Goal: Transaction & Acquisition: Subscribe to service/newsletter

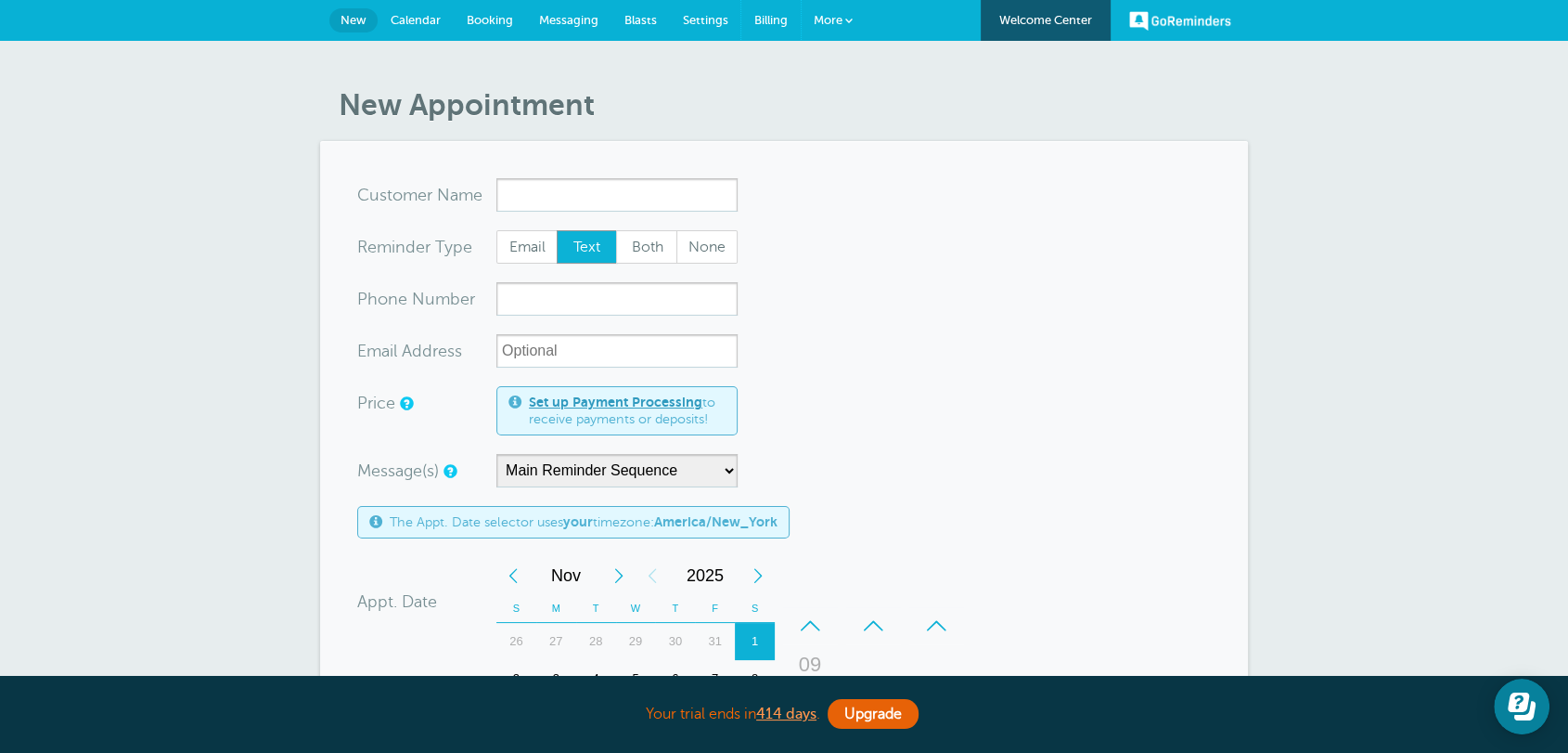
drag, startPoint x: 761, startPoint y: 13, endPoint x: 891, endPoint y: 119, distance: 167.7
click at [761, 13] on span "Billing" at bounding box center [772, 20] width 34 height 14
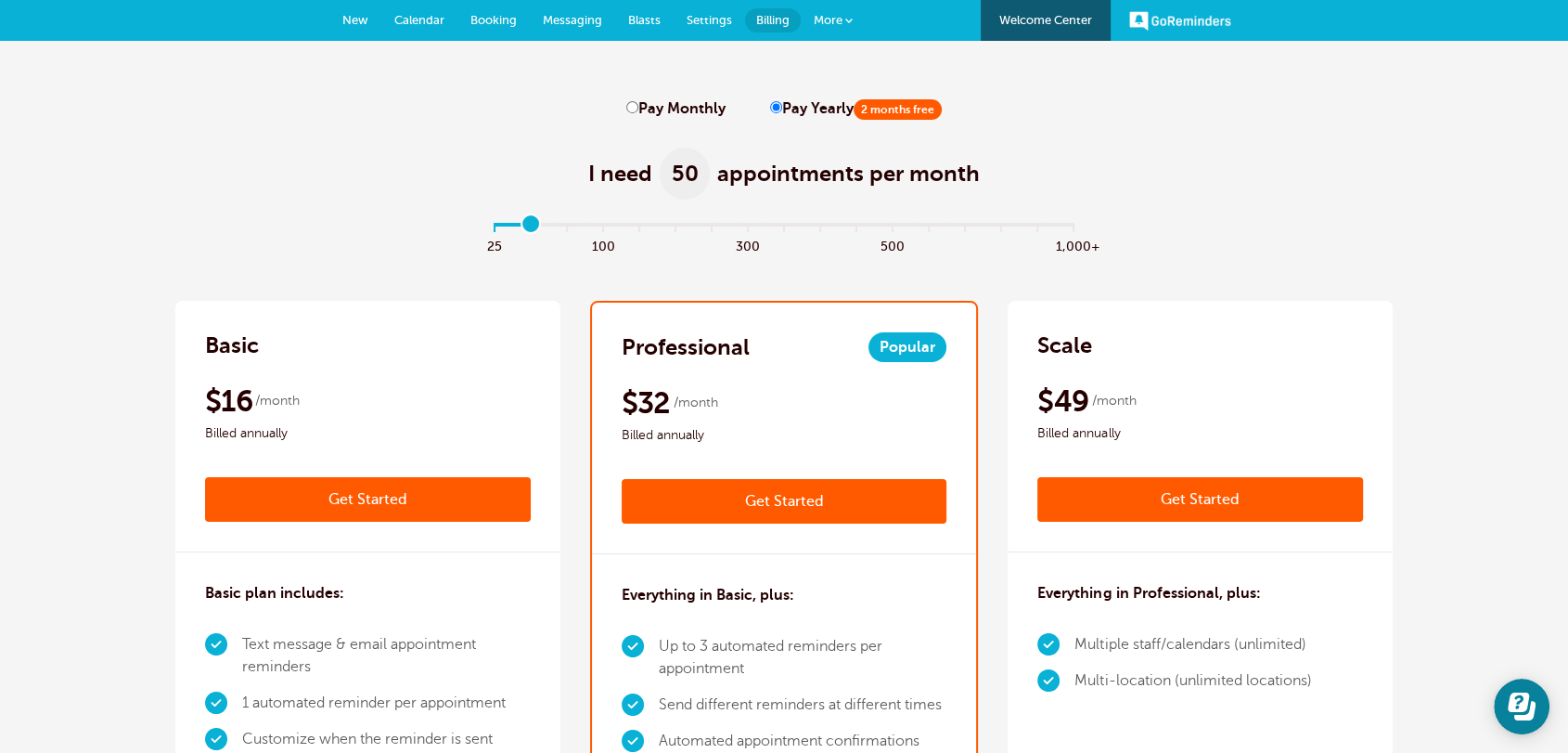
drag, startPoint x: 492, startPoint y: 219, endPoint x: 527, endPoint y: 221, distance: 35.1
type input "1"
click at [527, 226] on input "range" at bounding box center [784, 228] width 600 height 4
click at [638, 107] on label "Pay Monthly" at bounding box center [676, 110] width 100 height 18
click at [638, 107] on input "Pay Monthly" at bounding box center [632, 108] width 12 height 12
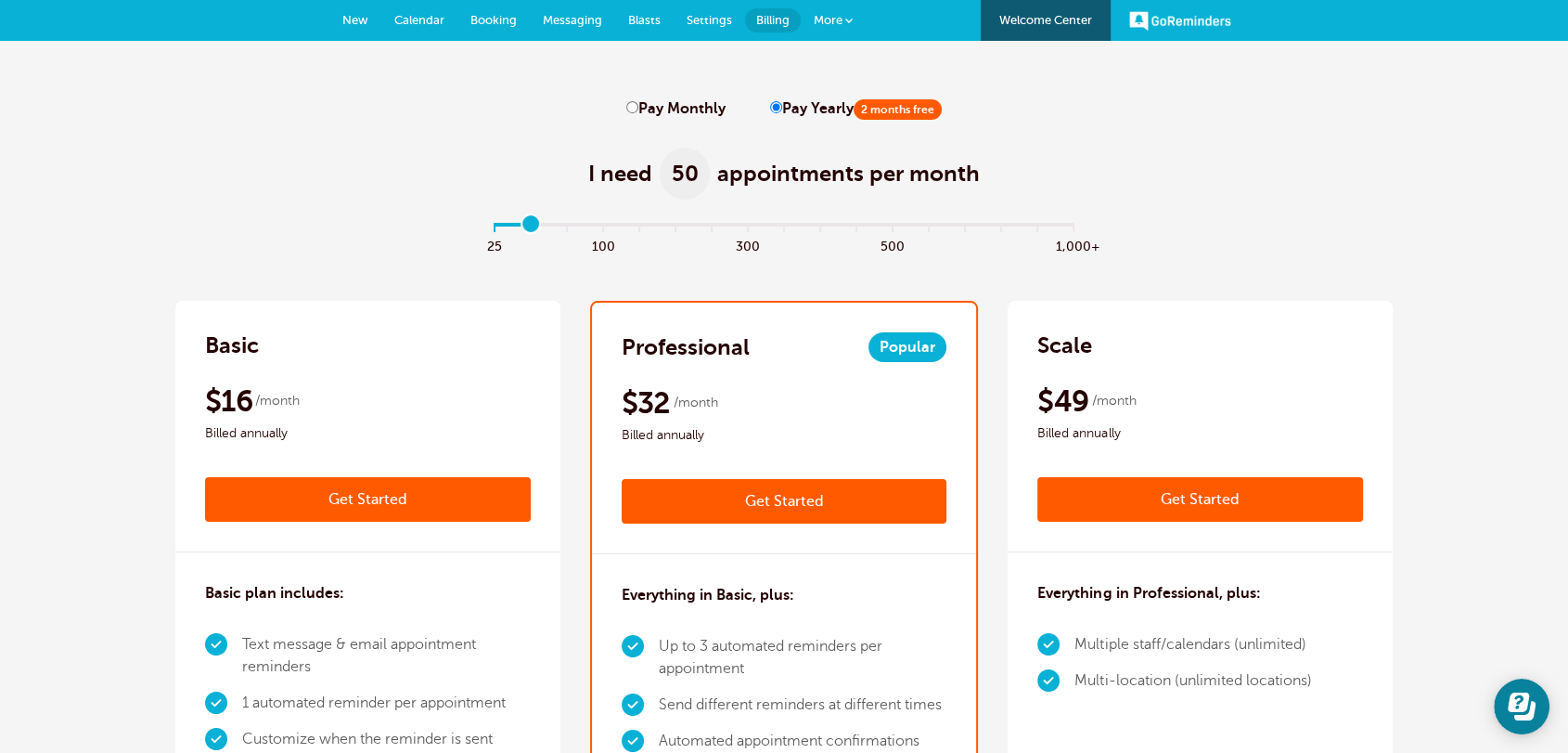
radio input "true"
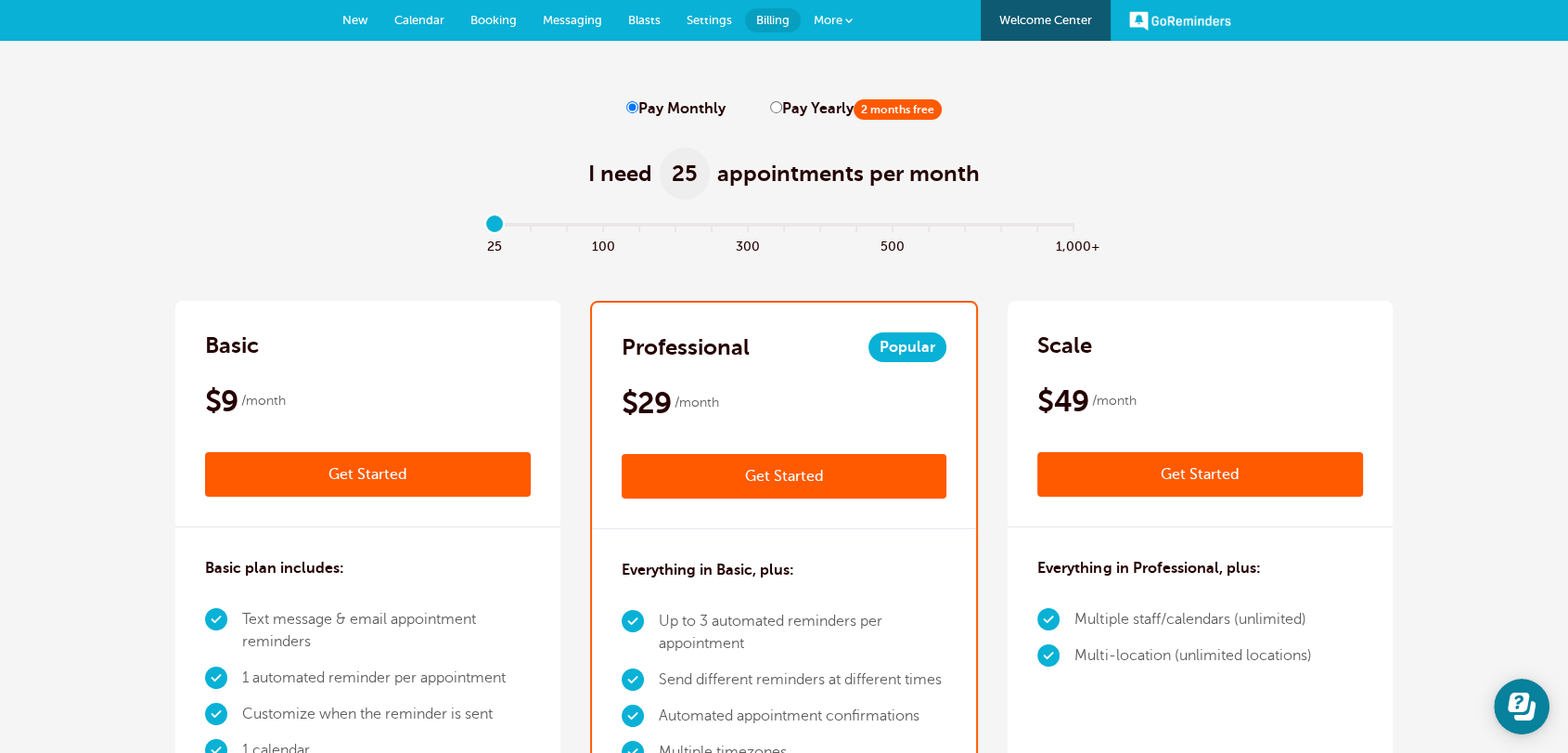
drag, startPoint x: 527, startPoint y: 229, endPoint x: 425, endPoint y: 211, distance: 103.6
click at [484, 226] on input "range" at bounding box center [784, 228] width 600 height 4
drag, startPoint x: 504, startPoint y: 221, endPoint x: 524, endPoint y: 222, distance: 20.0
type input "1"
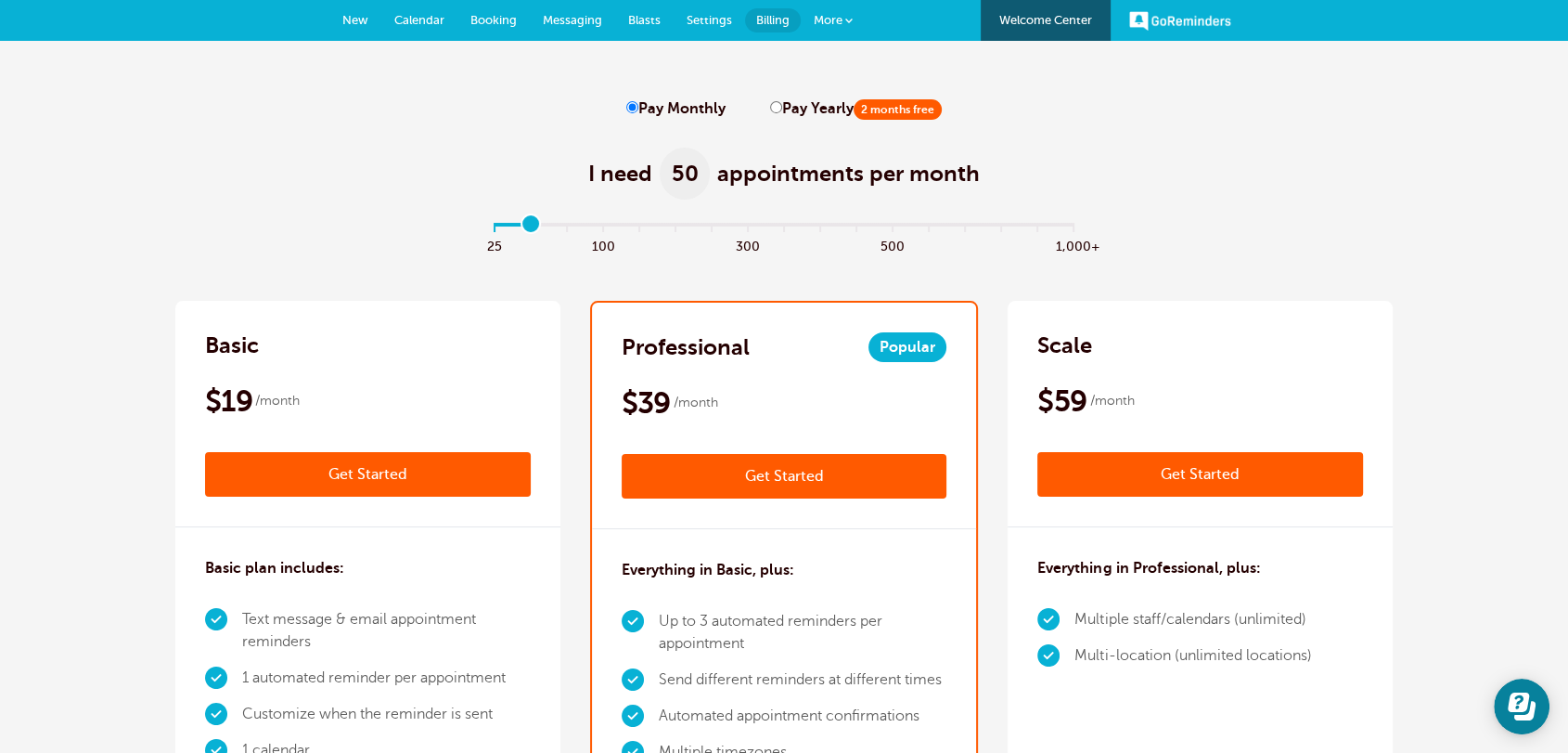
click at [524, 226] on input "range" at bounding box center [784, 228] width 600 height 4
click at [349, 181] on div "I need 50 appointments per month" at bounding box center [784, 162] width 1217 height 91
